Goal: Task Accomplishment & Management: Manage account settings

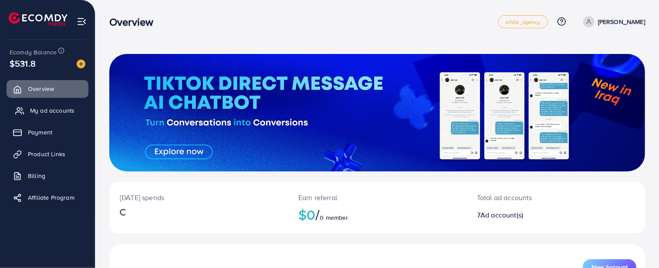
click at [58, 109] on span "My ad accounts" at bounding box center [52, 110] width 44 height 9
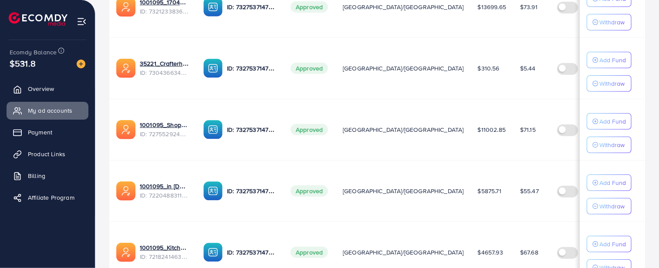
scroll to position [431, 0]
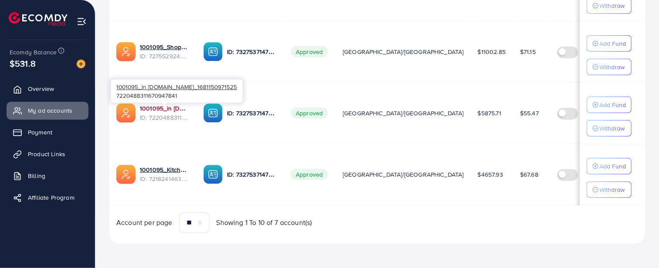
click at [163, 107] on link "1001095_in vogue.pk_1681150971525" at bounding box center [165, 108] width 50 height 9
